Goal: Information Seeking & Learning: Learn about a topic

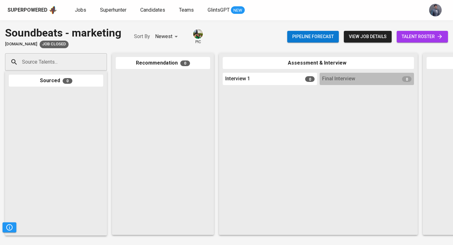
click at [242, 81] on span "Interview 1" at bounding box center [237, 78] width 25 height 7
click at [52, 44] on span "Job Closed" at bounding box center [54, 44] width 29 height 6
click at [363, 40] on span "view job details" at bounding box center [368, 37] width 38 height 8
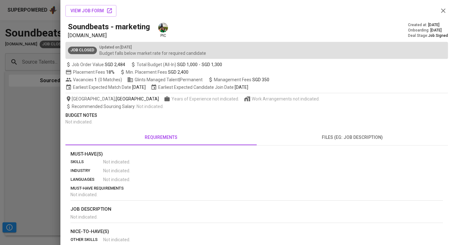
click at [445, 12] on icon "button" at bounding box center [443, 11] width 4 height 4
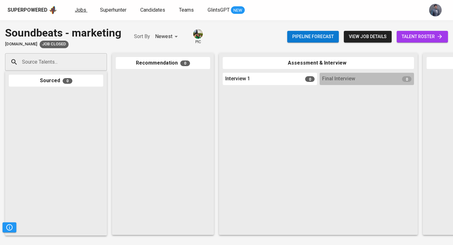
click at [82, 10] on span "Jobs" at bounding box center [80, 10] width 11 height 6
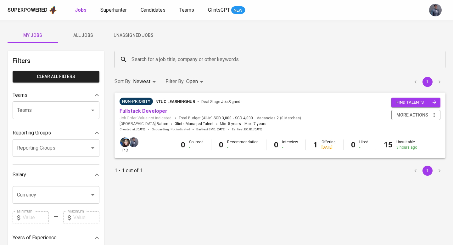
click at [81, 34] on span "All Jobs" at bounding box center [83, 35] width 43 height 8
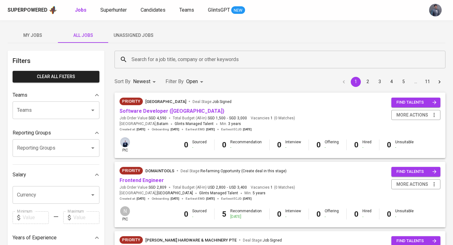
click at [82, 112] on div at bounding box center [88, 110] width 16 height 9
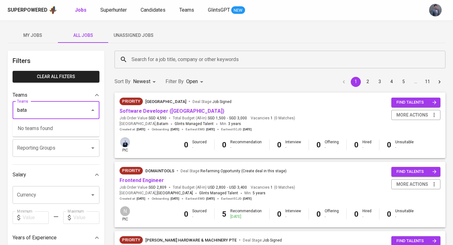
type input "batam"
type input "ID"
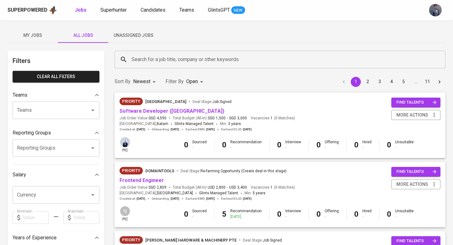
click at [57, 94] on div "Teams" at bounding box center [52, 95] width 78 height 8
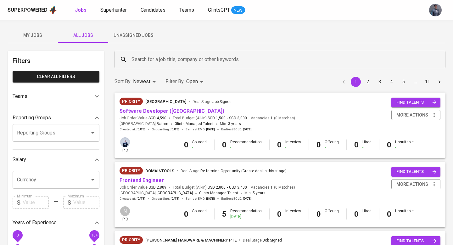
click at [74, 100] on div "Teams" at bounding box center [56, 96] width 87 height 15
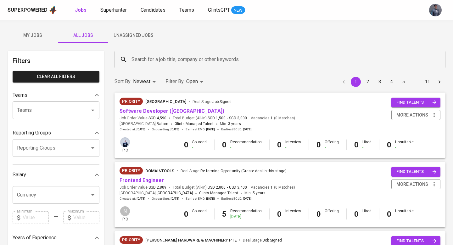
click at [71, 111] on input "Teams" at bounding box center [47, 110] width 64 height 12
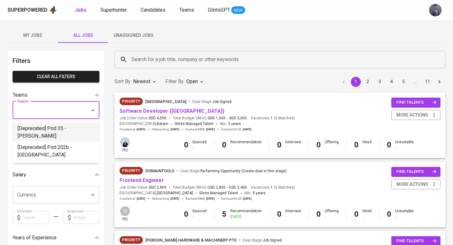
click at [63, 84] on div "Filters Clear All filters Teams Teams Teams Reporting Groups Reporting Groups R…" at bounding box center [56, 228] width 97 height 355
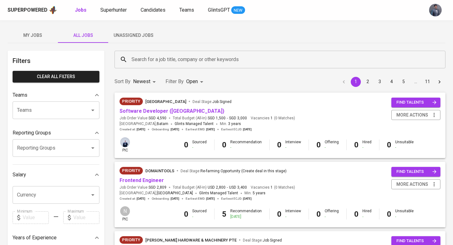
click at [63, 141] on div "Reporting Groups" at bounding box center [56, 148] width 87 height 18
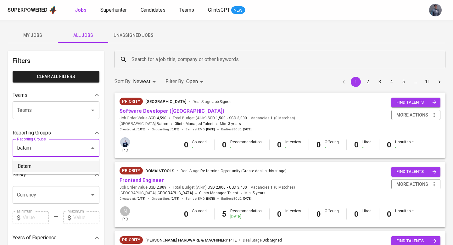
click at [57, 169] on li "Batam" at bounding box center [56, 166] width 87 height 11
type input "batam"
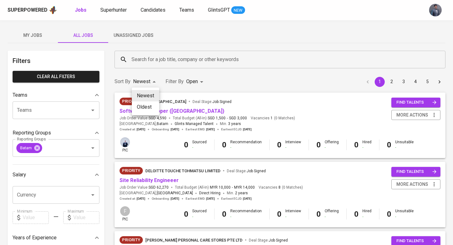
click at [147, 81] on div at bounding box center [226, 122] width 453 height 245
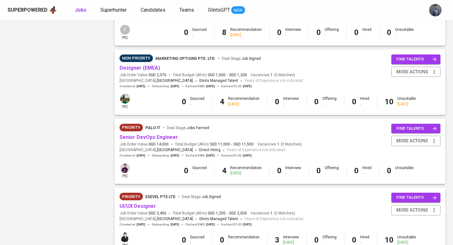
scroll to position [581, 0]
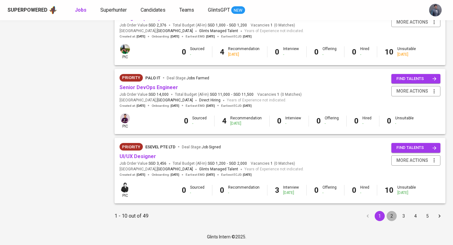
click at [394, 217] on button "2" at bounding box center [392, 216] width 10 height 10
